Goal: Transaction & Acquisition: Purchase product/service

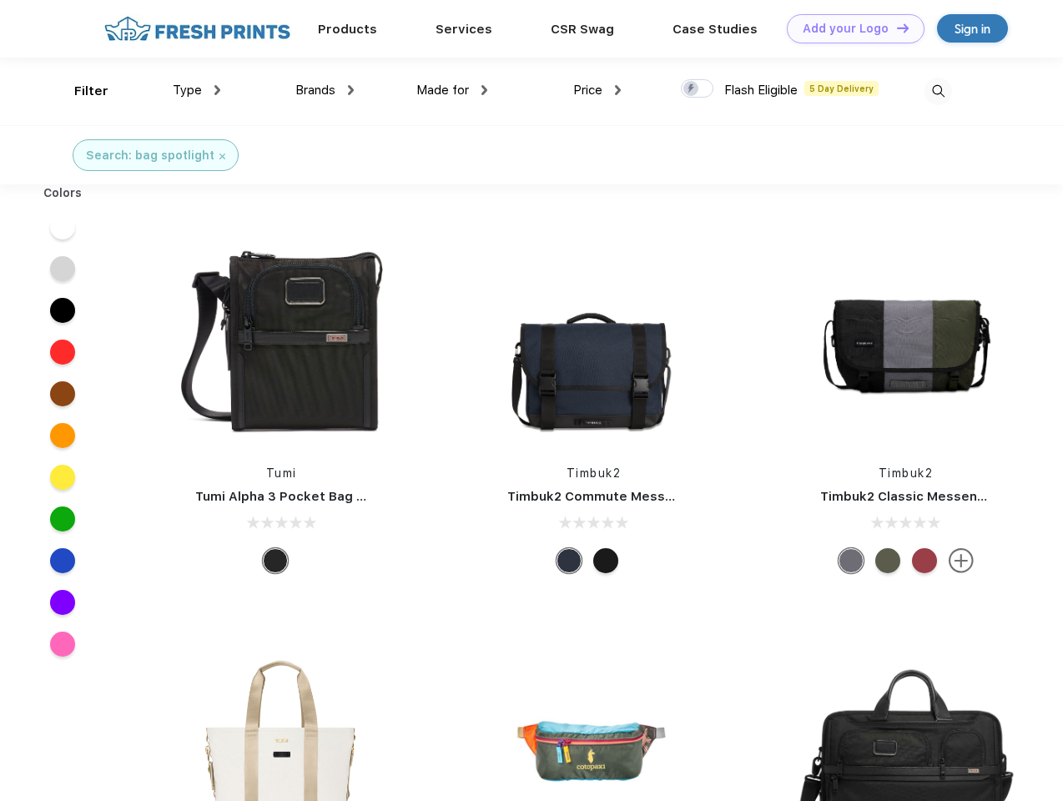
click at [850, 28] on link "Add your Logo Design Tool" at bounding box center [856, 28] width 138 height 29
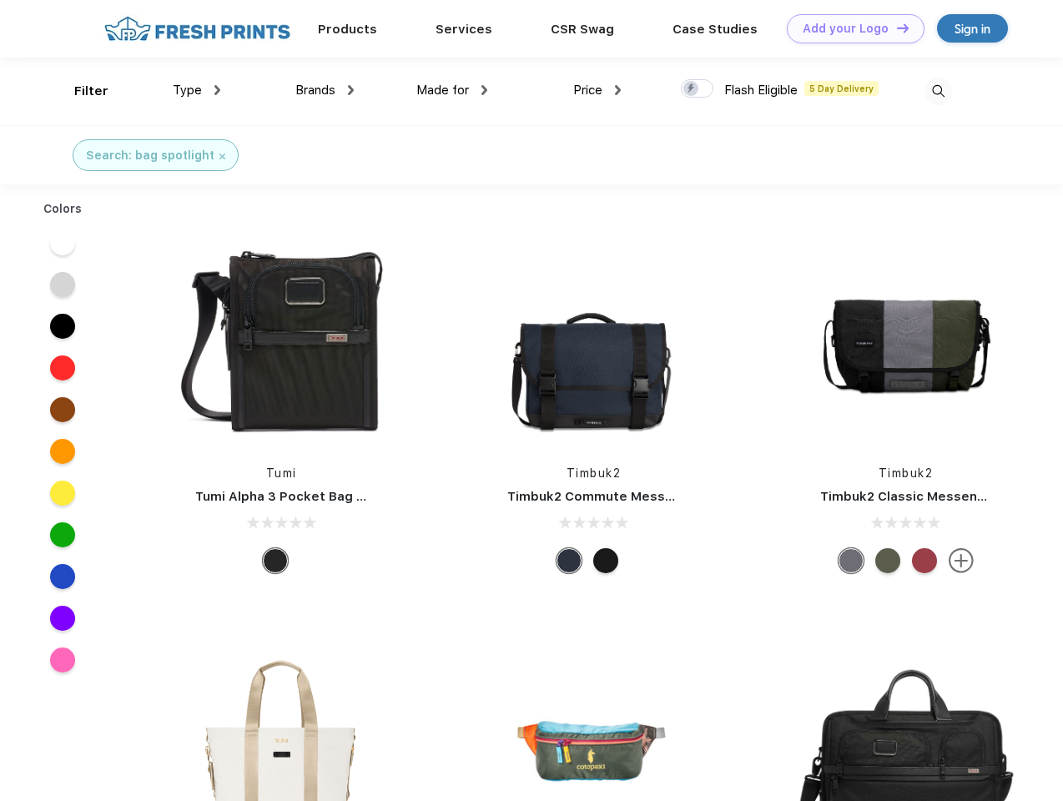
click at [0, 0] on div "Design Tool" at bounding box center [0, 0] width 0 height 0
click at [895, 28] on link "Add your Logo Design Tool" at bounding box center [856, 28] width 138 height 29
click at [80, 91] on div "Filter" at bounding box center [91, 91] width 34 height 19
click at [197, 90] on span "Type" at bounding box center [187, 90] width 29 height 15
click at [325, 90] on span "Brands" at bounding box center [315, 90] width 40 height 15
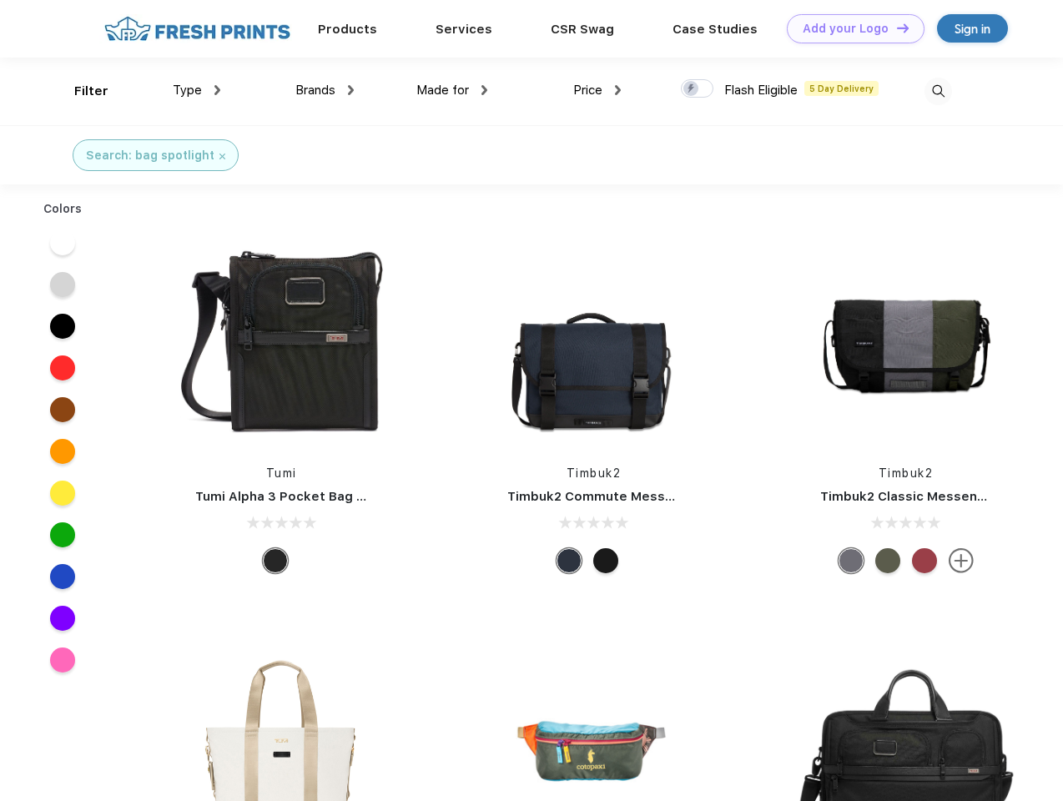
click at [452, 90] on span "Made for" at bounding box center [442, 90] width 53 height 15
click at [598, 90] on span "Price" at bounding box center [587, 90] width 29 height 15
click at [698, 89] on div at bounding box center [697, 88] width 33 height 18
click at [692, 89] on input "checkbox" at bounding box center [686, 83] width 11 height 11
click at [938, 91] on img at bounding box center [939, 92] width 28 height 28
